Goal: Information Seeking & Learning: Learn about a topic

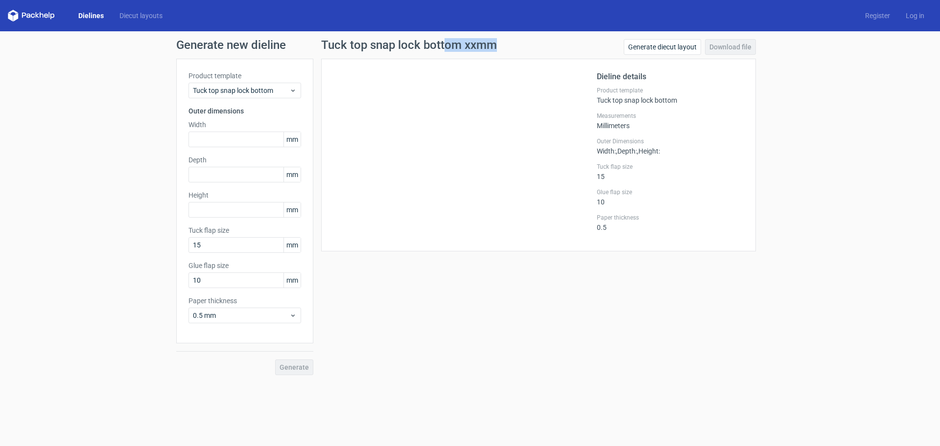
drag, startPoint x: 447, startPoint y: 42, endPoint x: 541, endPoint y: 64, distance: 96.6
click at [539, 62] on div "Tuck top snap lock bottom xxmm Generate diecut layout Download file Dieline det…" at bounding box center [538, 145] width 435 height 212
drag, startPoint x: 139, startPoint y: 151, endPoint x: 307, endPoint y: 96, distance: 177.4
click at [139, 151] on div "Generate new dieline Product template Tuck top snap lock bottom Outer dimension…" at bounding box center [470, 207] width 940 height 352
click at [292, 90] on icon at bounding box center [292, 91] width 7 height 8
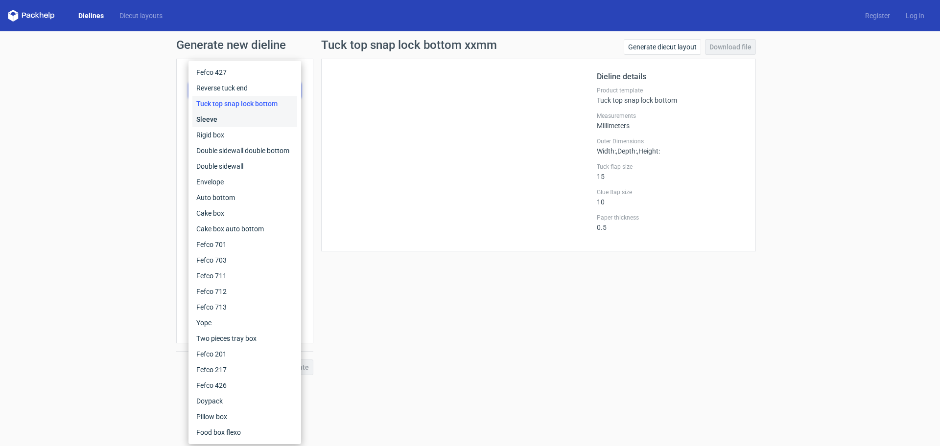
click at [210, 118] on div "Sleeve" at bounding box center [244, 120] width 105 height 16
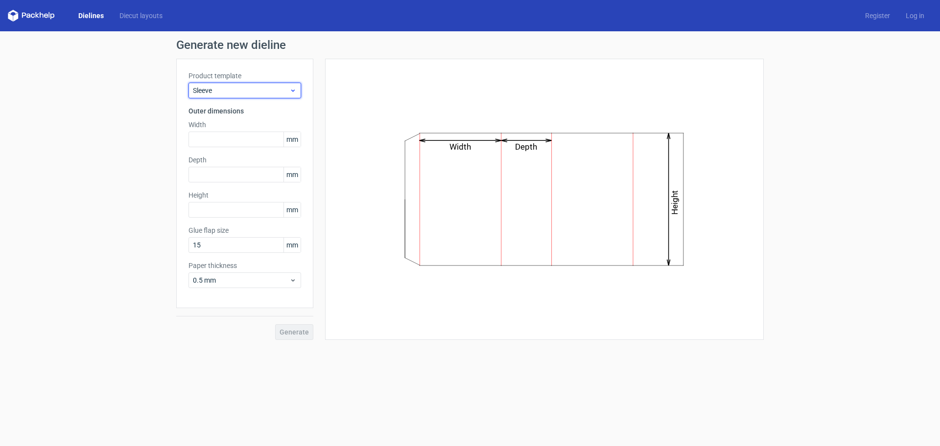
click at [266, 93] on span "Sleeve" at bounding box center [241, 91] width 96 height 10
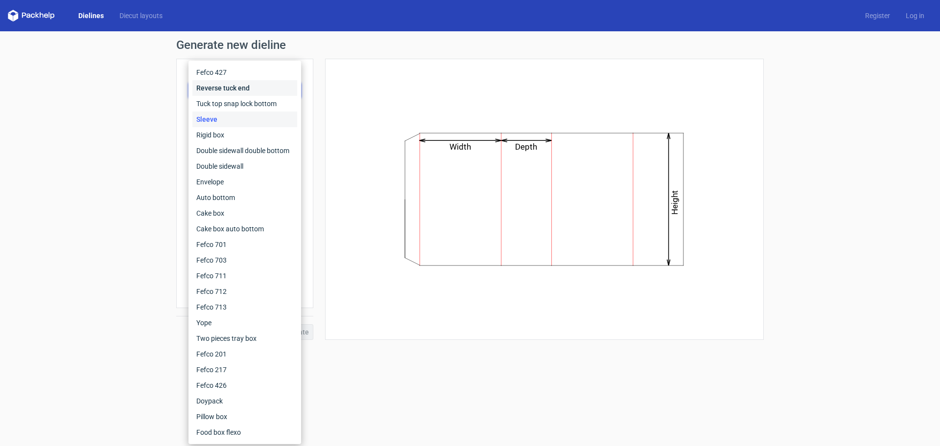
click at [256, 87] on div "Reverse tuck end" at bounding box center [244, 88] width 105 height 16
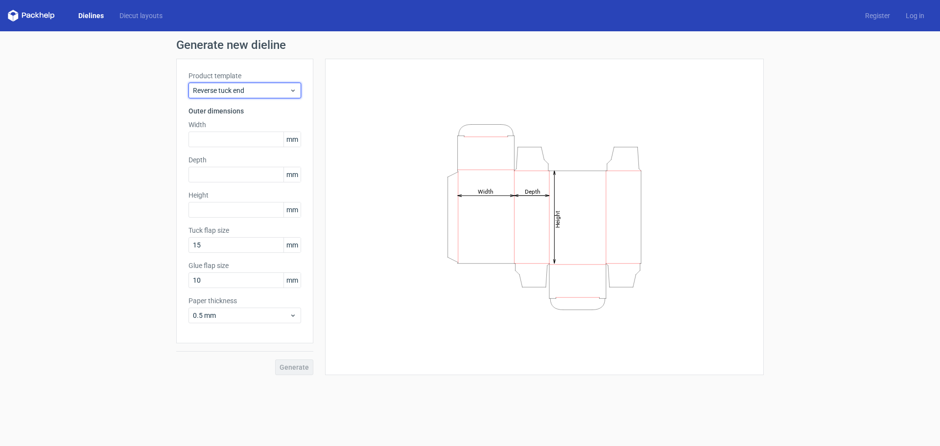
click at [256, 87] on span "Reverse tuck end" at bounding box center [241, 91] width 96 height 10
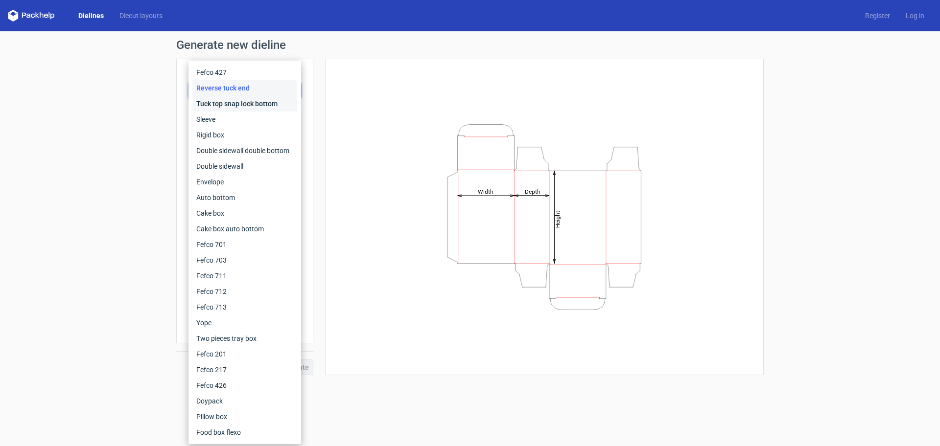
click at [254, 106] on div "Tuck top snap lock bottom" at bounding box center [244, 104] width 105 height 16
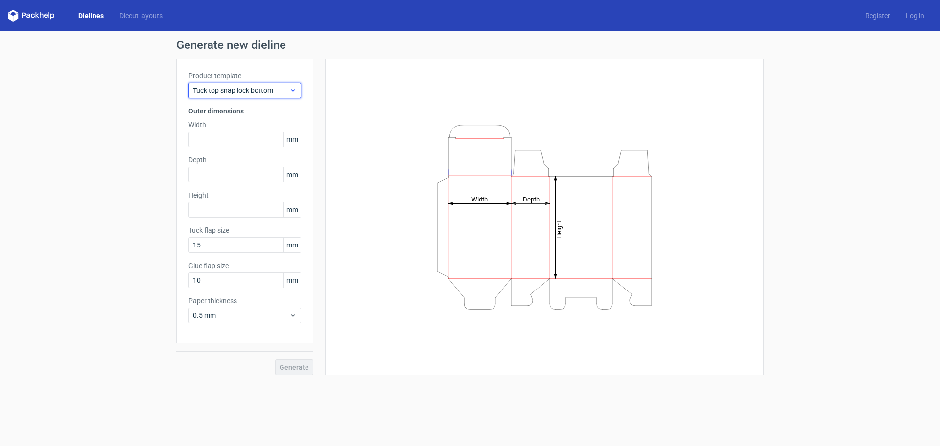
click at [260, 89] on span "Tuck top snap lock bottom" at bounding box center [241, 91] width 96 height 10
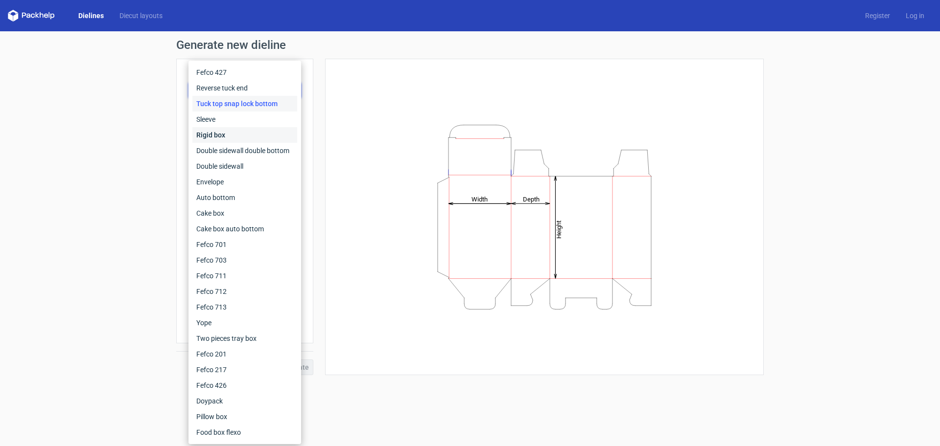
click at [225, 134] on div "Rigid box" at bounding box center [244, 135] width 105 height 16
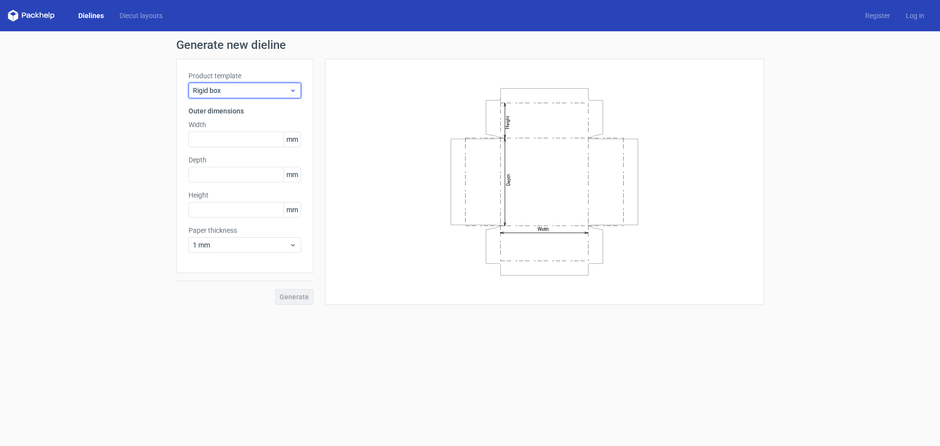
click at [257, 89] on span "Rigid box" at bounding box center [241, 91] width 96 height 10
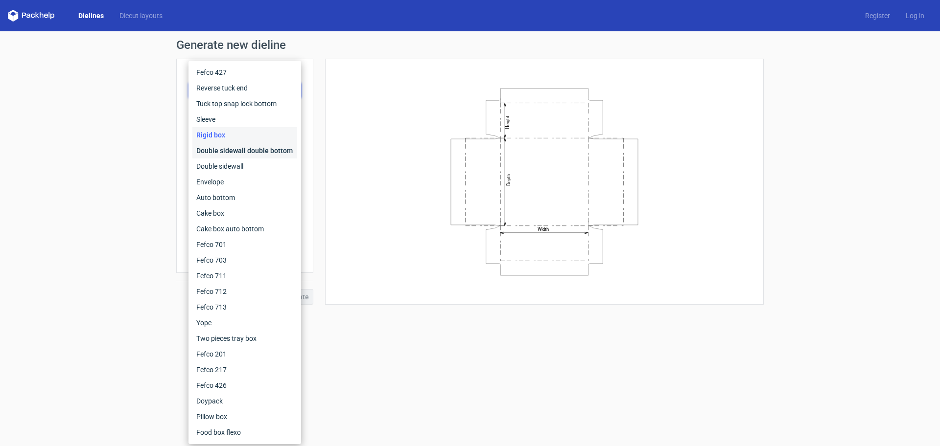
click at [237, 146] on div "Double sidewall double bottom" at bounding box center [244, 151] width 105 height 16
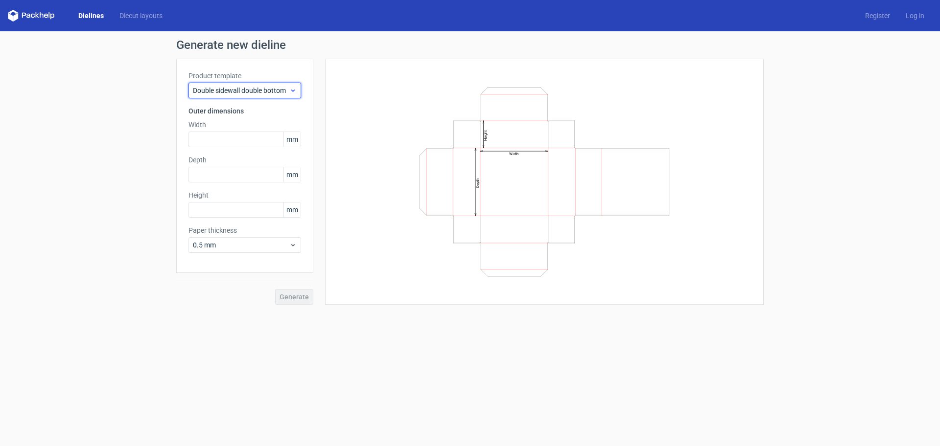
click at [256, 87] on span "Double sidewall double bottom" at bounding box center [241, 91] width 96 height 10
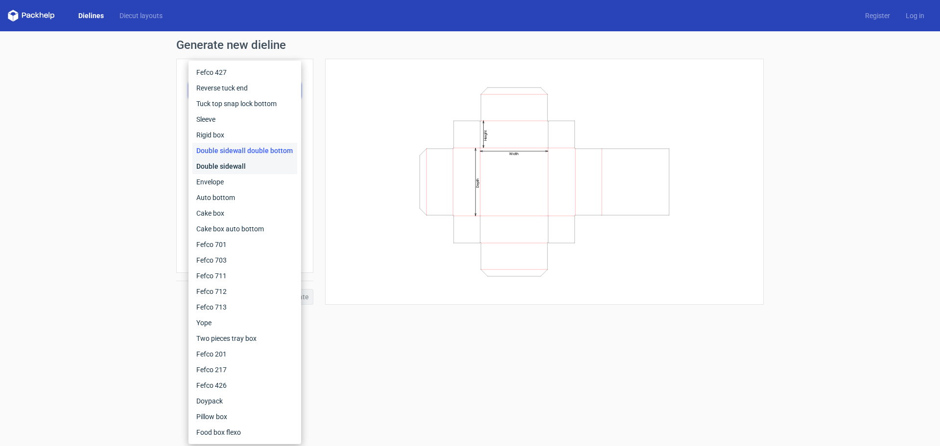
click at [228, 161] on div "Double sidewall" at bounding box center [244, 167] width 105 height 16
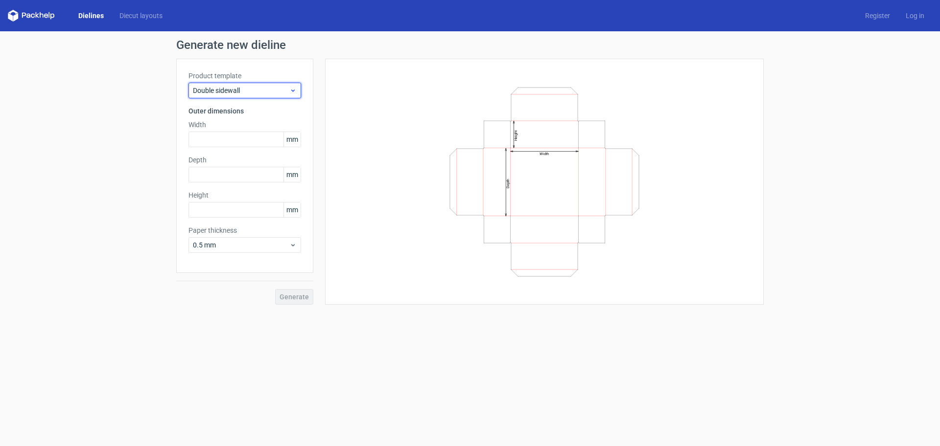
click at [253, 95] on div "Double sidewall" at bounding box center [244, 91] width 113 height 16
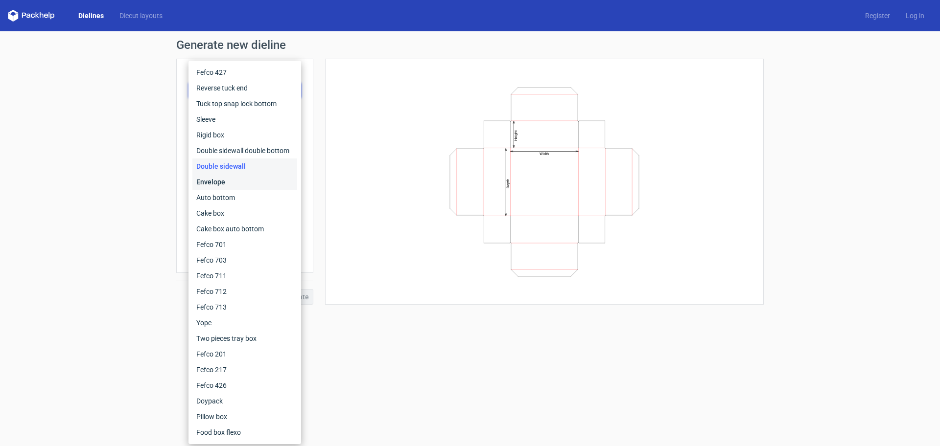
click at [216, 179] on div "Envelope" at bounding box center [244, 182] width 105 height 16
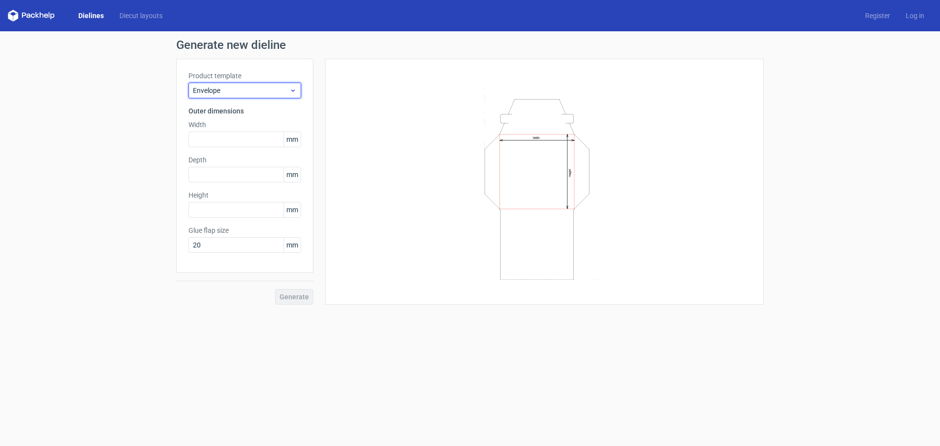
click at [227, 93] on span "Envelope" at bounding box center [241, 91] width 96 height 10
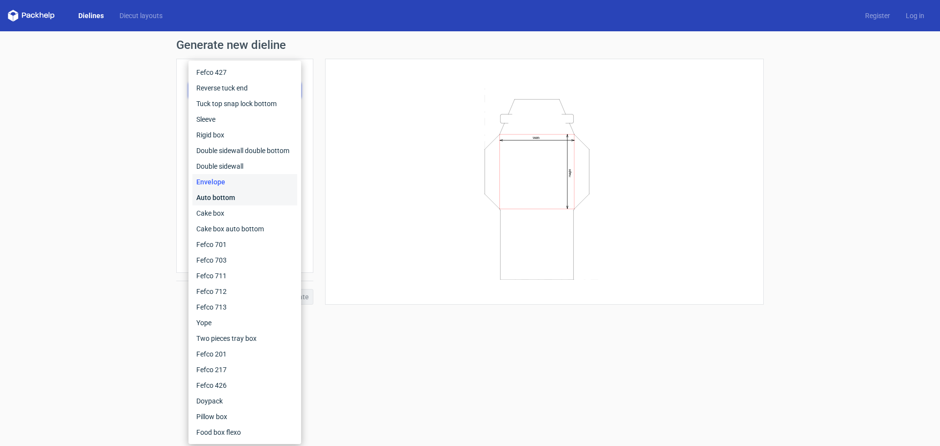
click at [229, 195] on div "Auto bottom" at bounding box center [244, 198] width 105 height 16
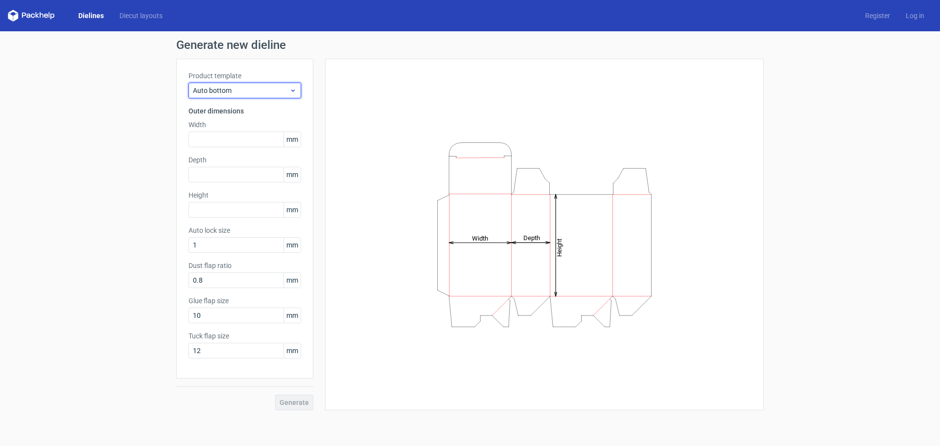
click at [257, 93] on span "Auto bottom" at bounding box center [241, 91] width 96 height 10
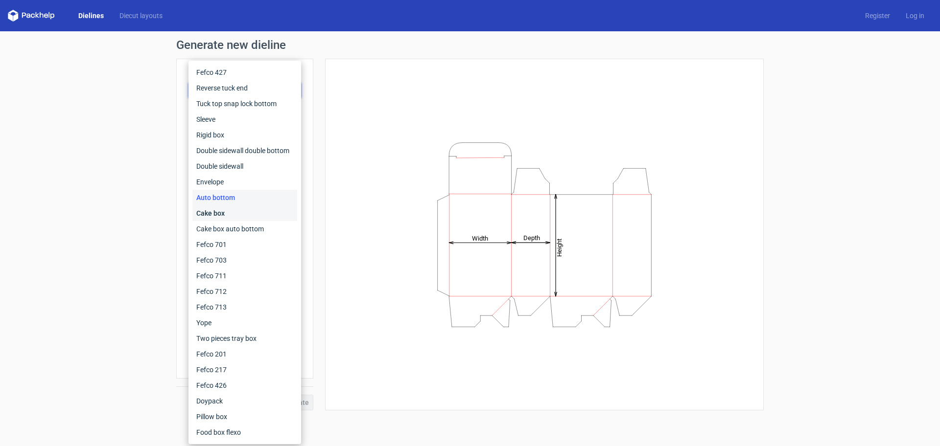
click at [220, 213] on div "Cake box" at bounding box center [244, 214] width 105 height 16
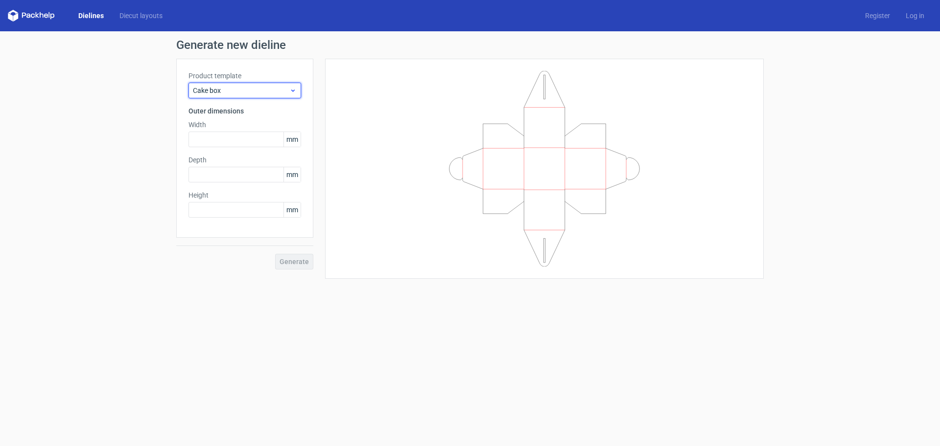
click at [252, 88] on span "Cake box" at bounding box center [241, 91] width 96 height 10
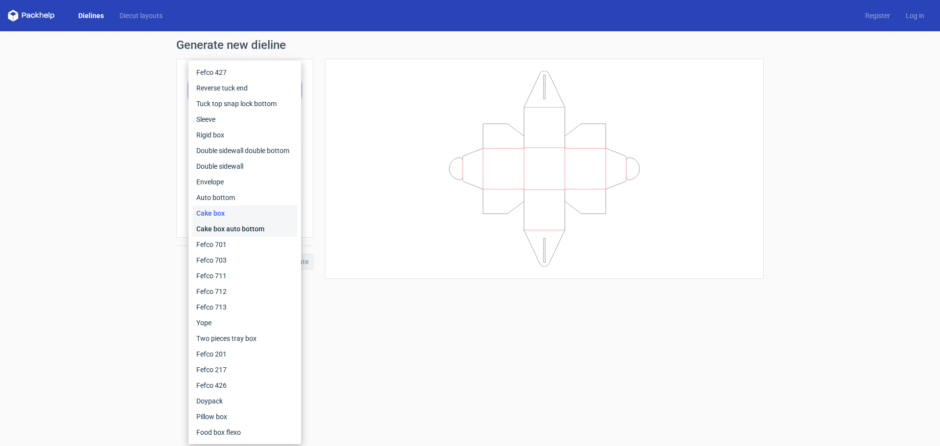
click at [234, 231] on div "Cake box auto bottom" at bounding box center [244, 229] width 105 height 16
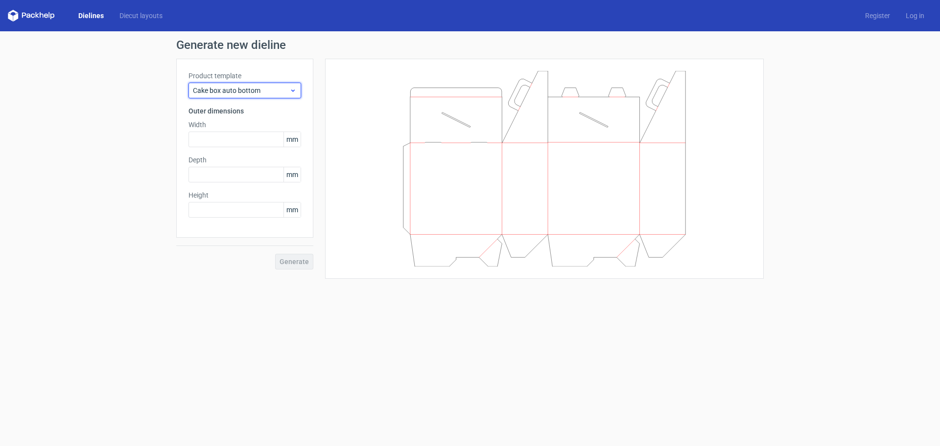
click at [252, 94] on span "Cake box auto bottom" at bounding box center [241, 91] width 96 height 10
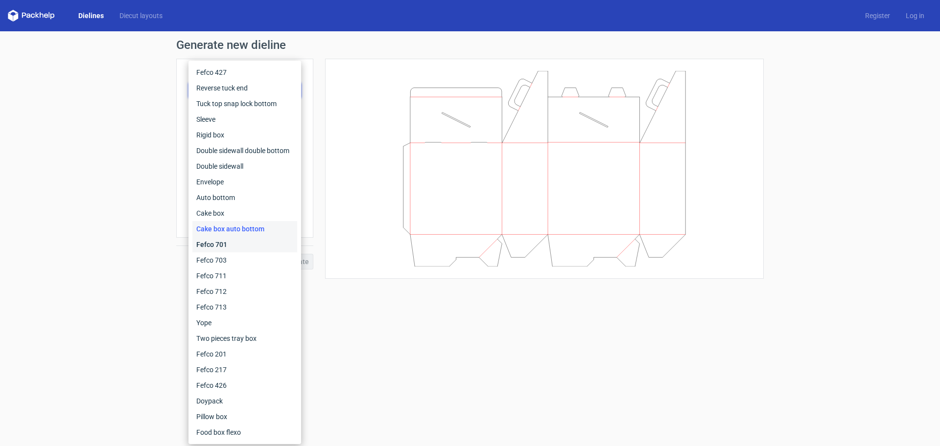
click at [236, 243] on div "Fefco 701" at bounding box center [244, 245] width 105 height 16
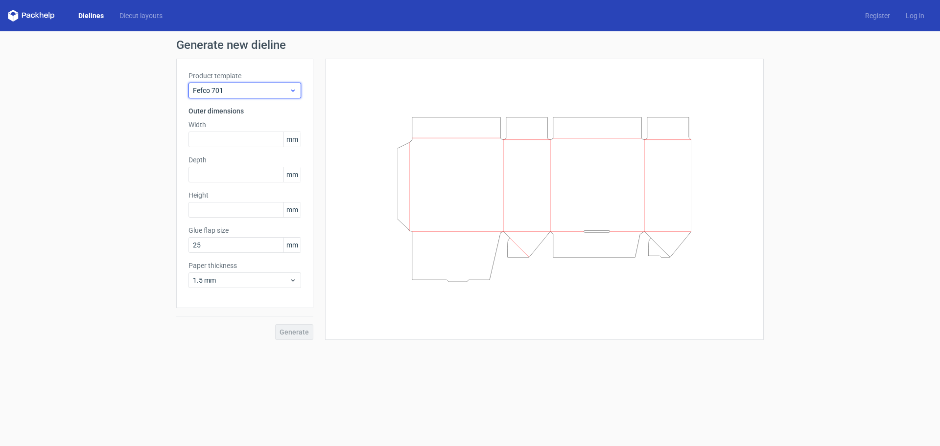
click at [262, 87] on span "Fefco 701" at bounding box center [241, 91] width 96 height 10
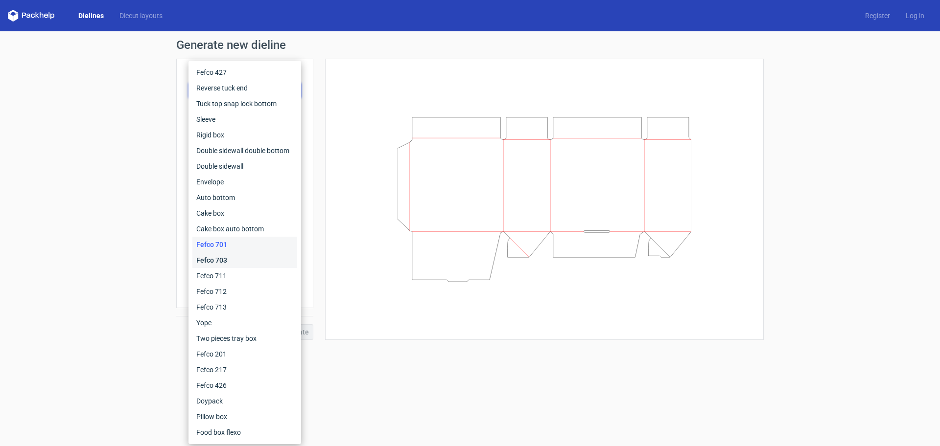
click at [223, 262] on div "Fefco 703" at bounding box center [244, 261] width 105 height 16
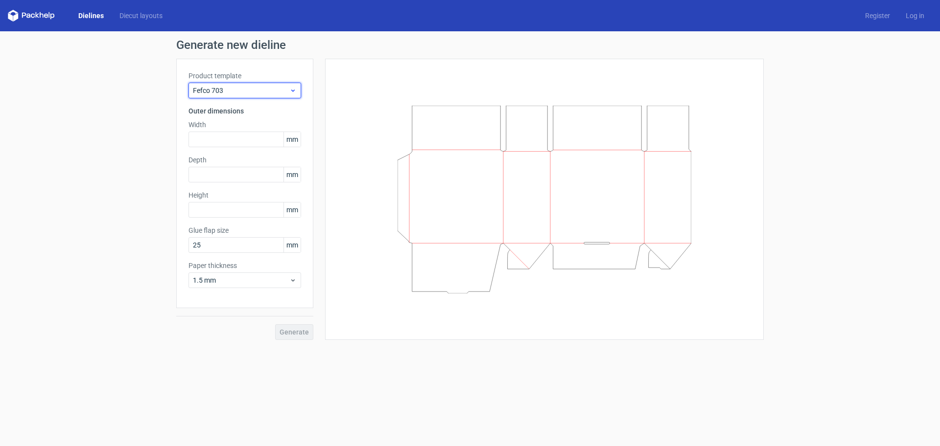
click at [249, 92] on span "Fefco 703" at bounding box center [241, 91] width 96 height 10
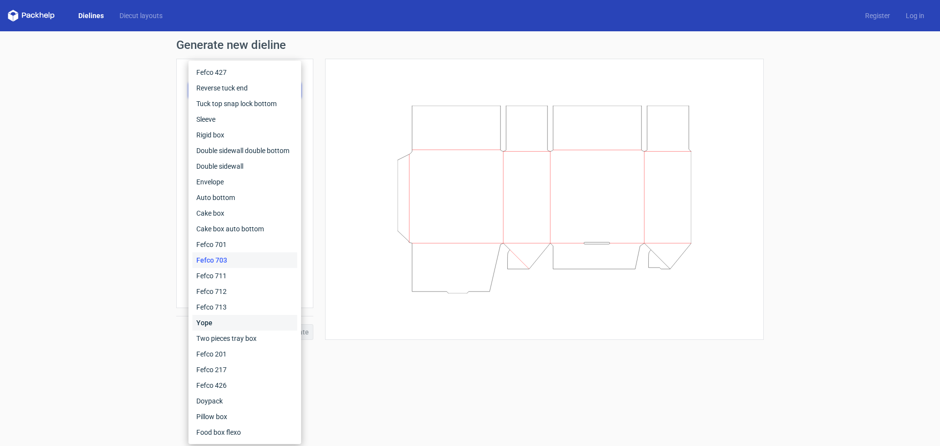
click at [221, 328] on div "Yope" at bounding box center [244, 323] width 105 height 16
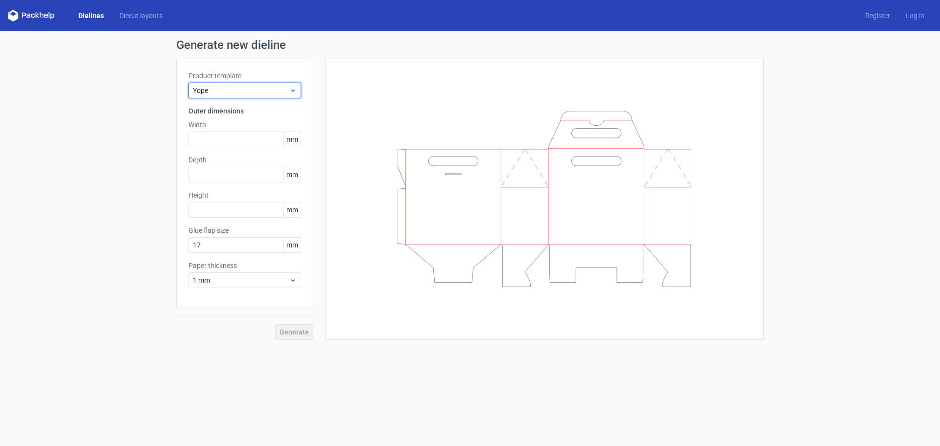
click at [238, 96] on div "Yope" at bounding box center [244, 91] width 113 height 16
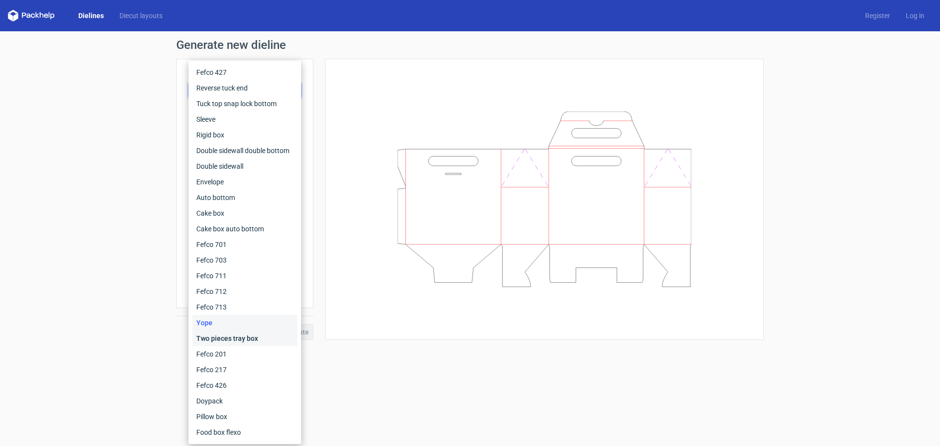
click at [238, 343] on div "Two pieces tray box" at bounding box center [244, 339] width 105 height 16
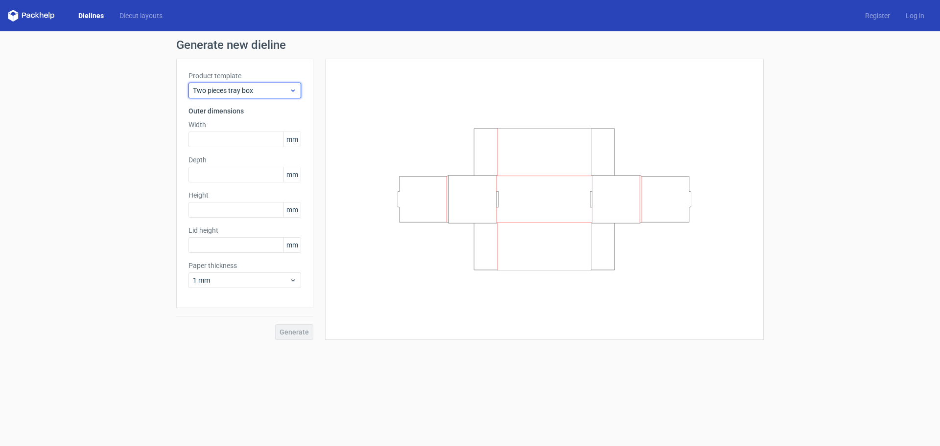
click at [249, 93] on span "Two pieces tray box" at bounding box center [241, 91] width 96 height 10
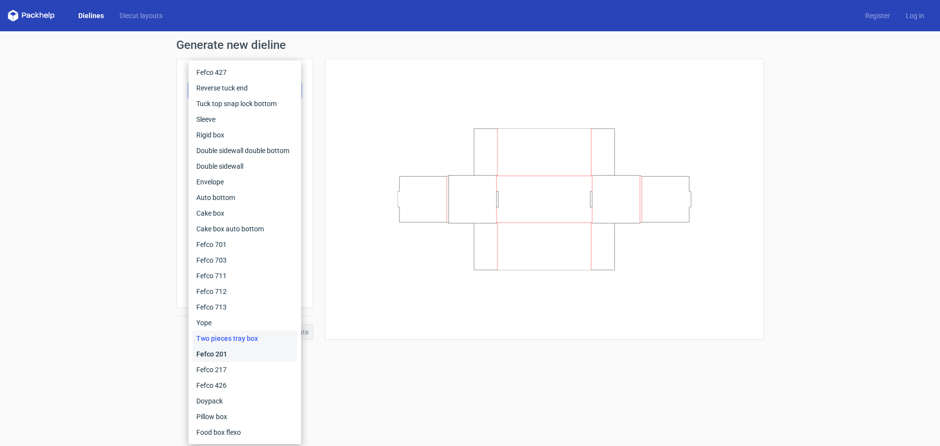
click at [223, 359] on div "Fefco 201" at bounding box center [244, 355] width 105 height 16
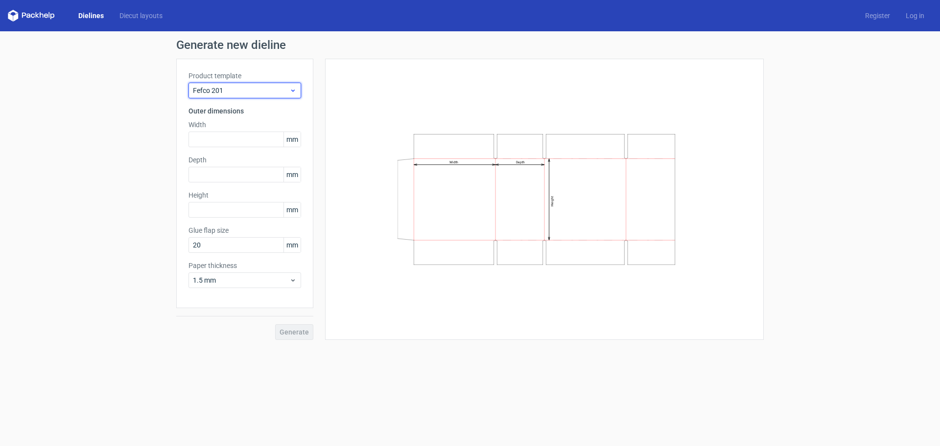
click at [266, 86] on span "Fefco 201" at bounding box center [241, 91] width 96 height 10
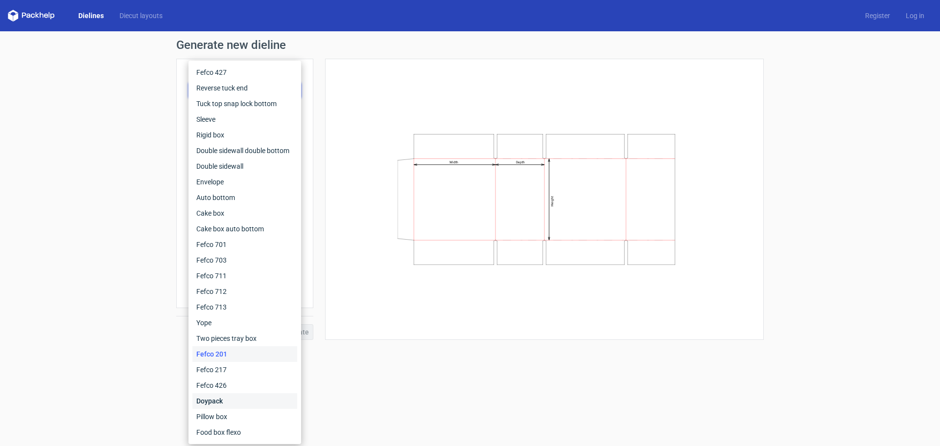
click at [232, 398] on div "Doypack" at bounding box center [244, 402] width 105 height 16
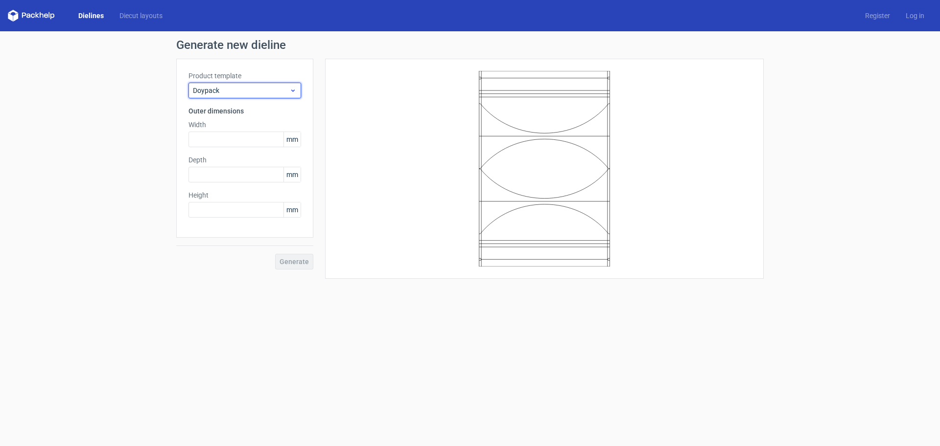
click at [281, 94] on span "Doypack" at bounding box center [241, 91] width 96 height 10
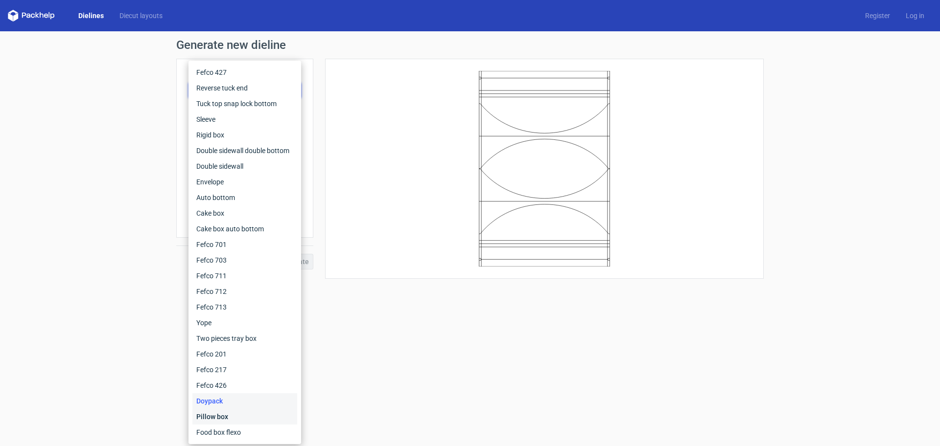
click at [208, 420] on div "Pillow box" at bounding box center [244, 417] width 105 height 16
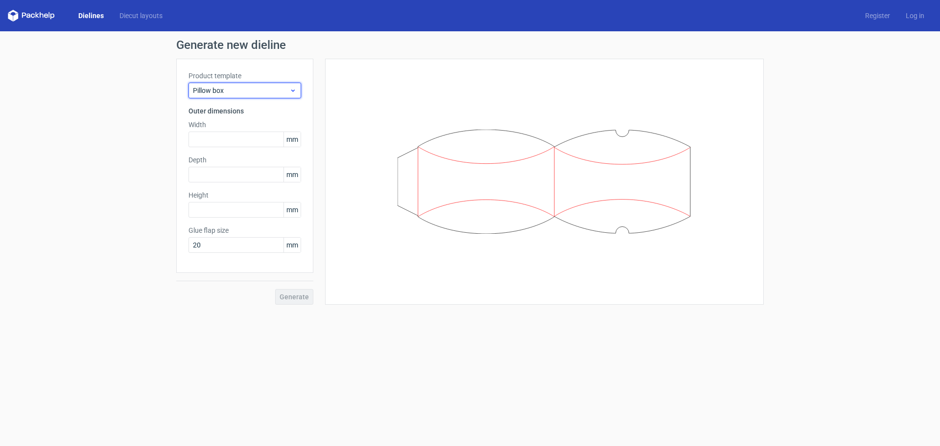
click at [257, 86] on span "Pillow box" at bounding box center [241, 91] width 96 height 10
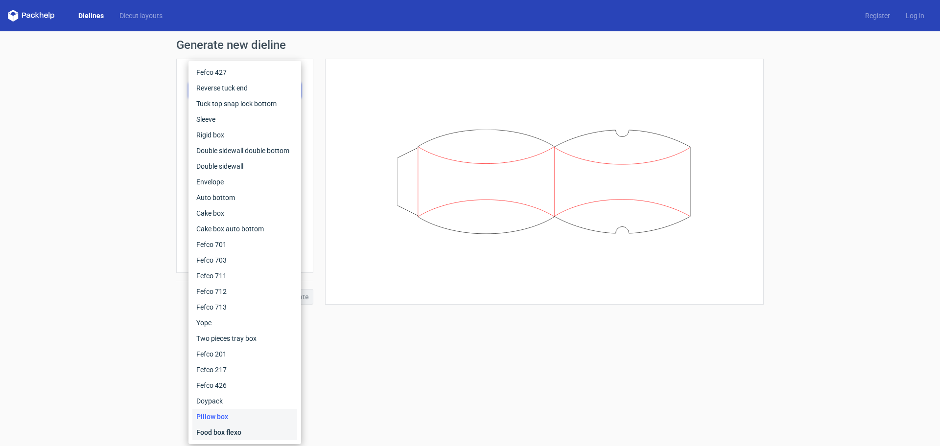
click at [242, 434] on div "Food box flexo" at bounding box center [244, 433] width 105 height 16
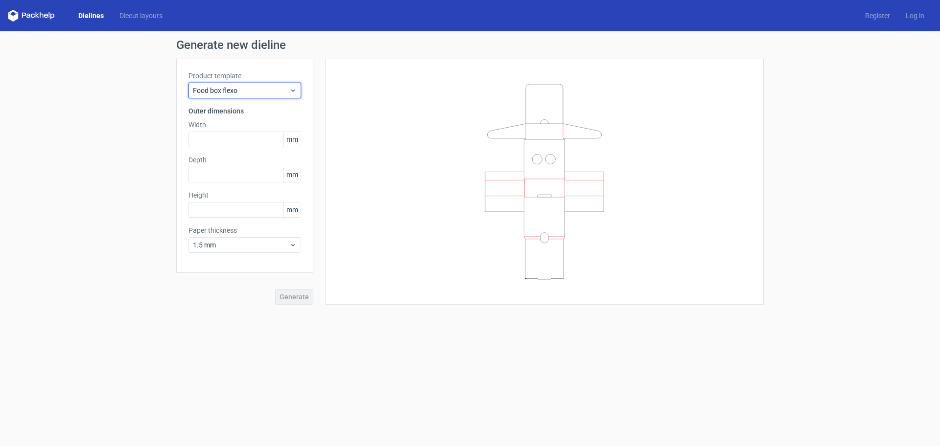
click at [274, 87] on span "Food box flexo" at bounding box center [241, 91] width 96 height 10
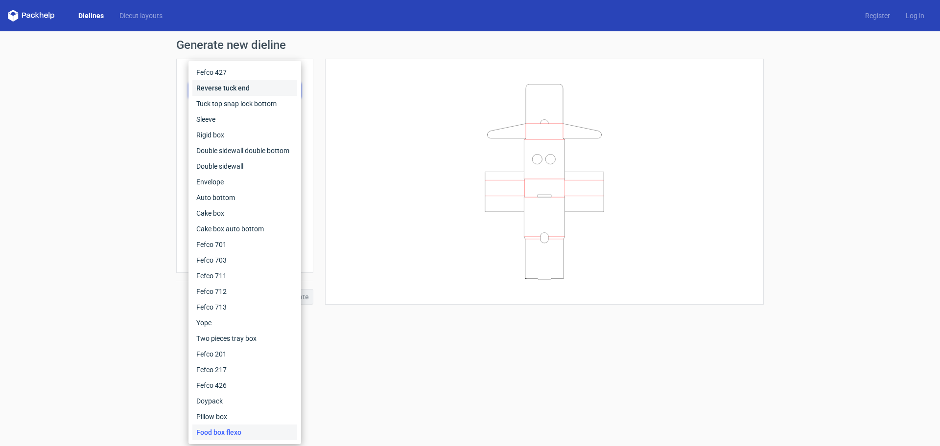
click at [224, 84] on div "Reverse tuck end" at bounding box center [244, 88] width 105 height 16
